Goal: Ask a question: Seek information or help from site administrators or community

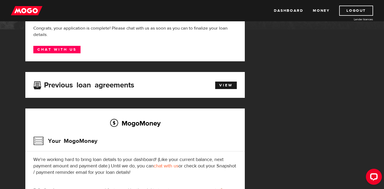
scroll to position [83, 0]
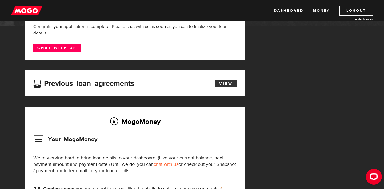
click at [226, 84] on link "View" at bounding box center [226, 83] width 22 height 7
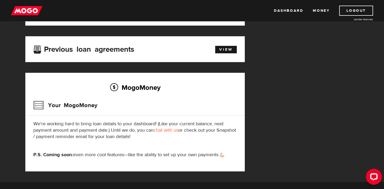
scroll to position [109, 0]
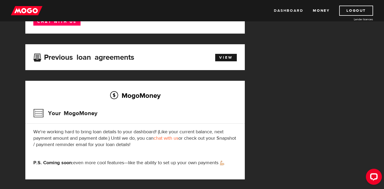
click at [286, 12] on link "Dashboard" at bounding box center [288, 11] width 29 height 10
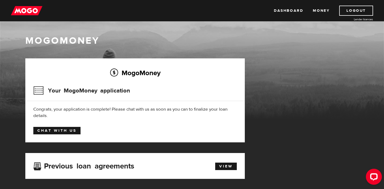
click at [69, 130] on link "Chat with us" at bounding box center [56, 130] width 47 height 7
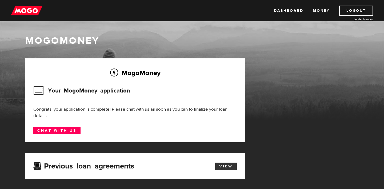
click at [223, 165] on link "View" at bounding box center [226, 166] width 22 height 7
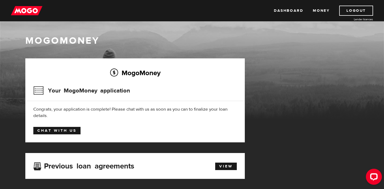
click at [57, 132] on link "Chat with us" at bounding box center [56, 130] width 47 height 7
